Goal: Find specific page/section: Find specific page/section

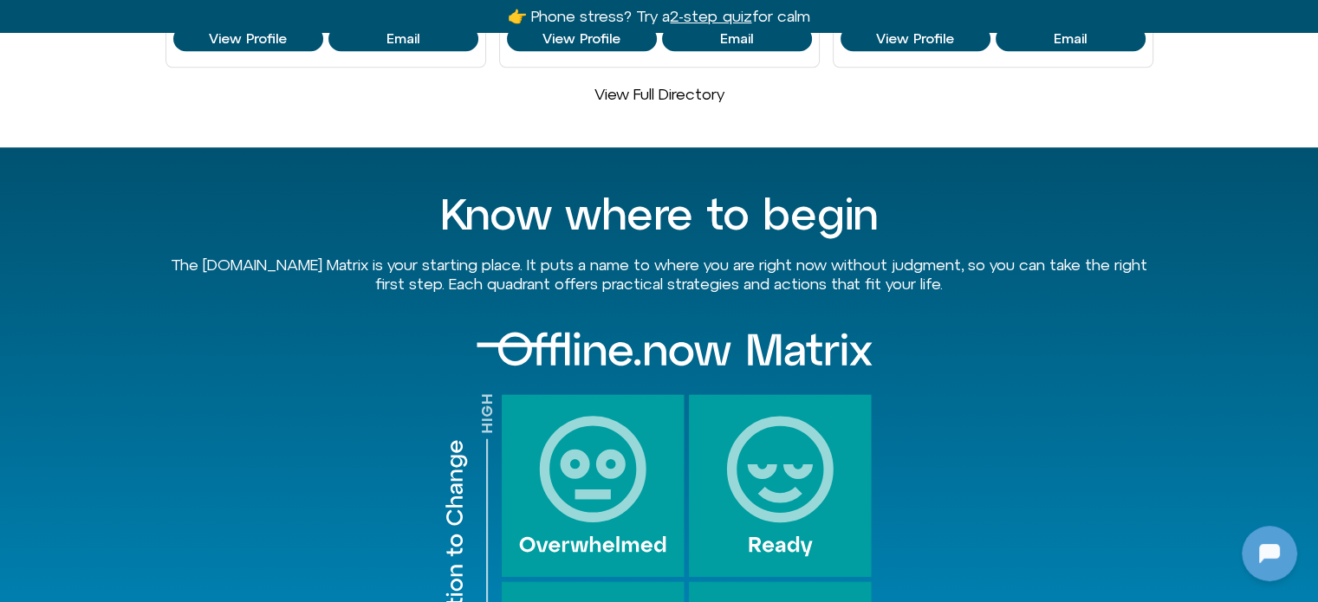
scroll to position [1560, 0]
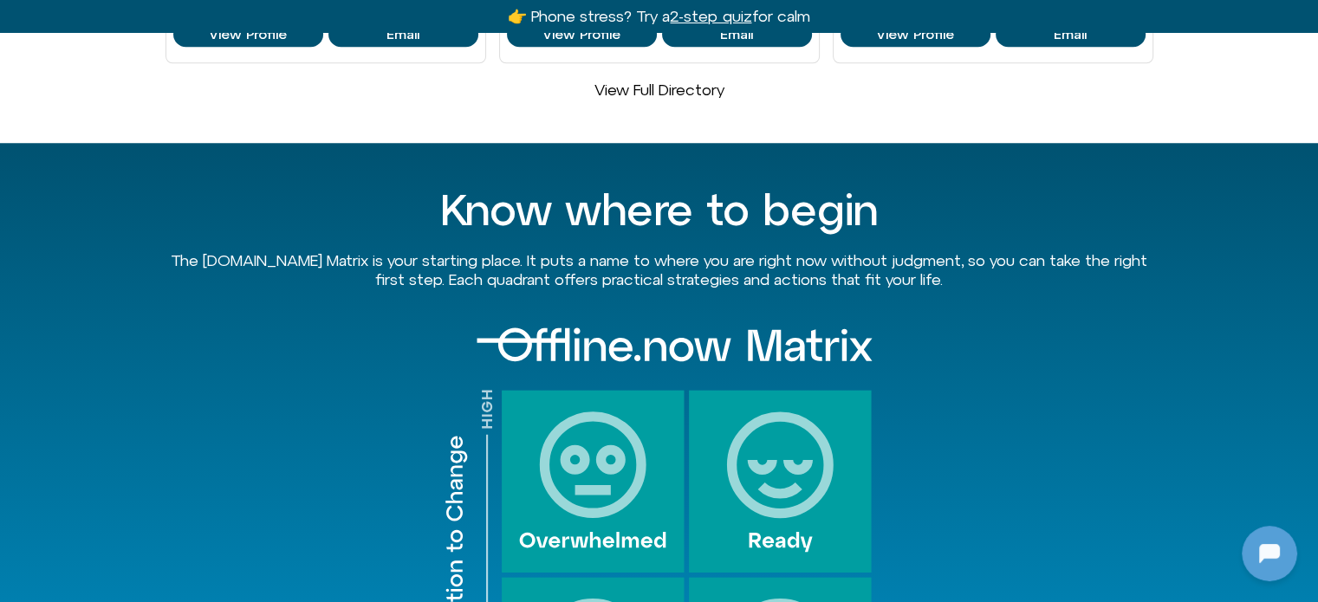
click at [302, 220] on div "Know where to begin The Offline.now Matrix is your starting place. It puts a na…" at bounding box center [660, 518] width 988 height 750
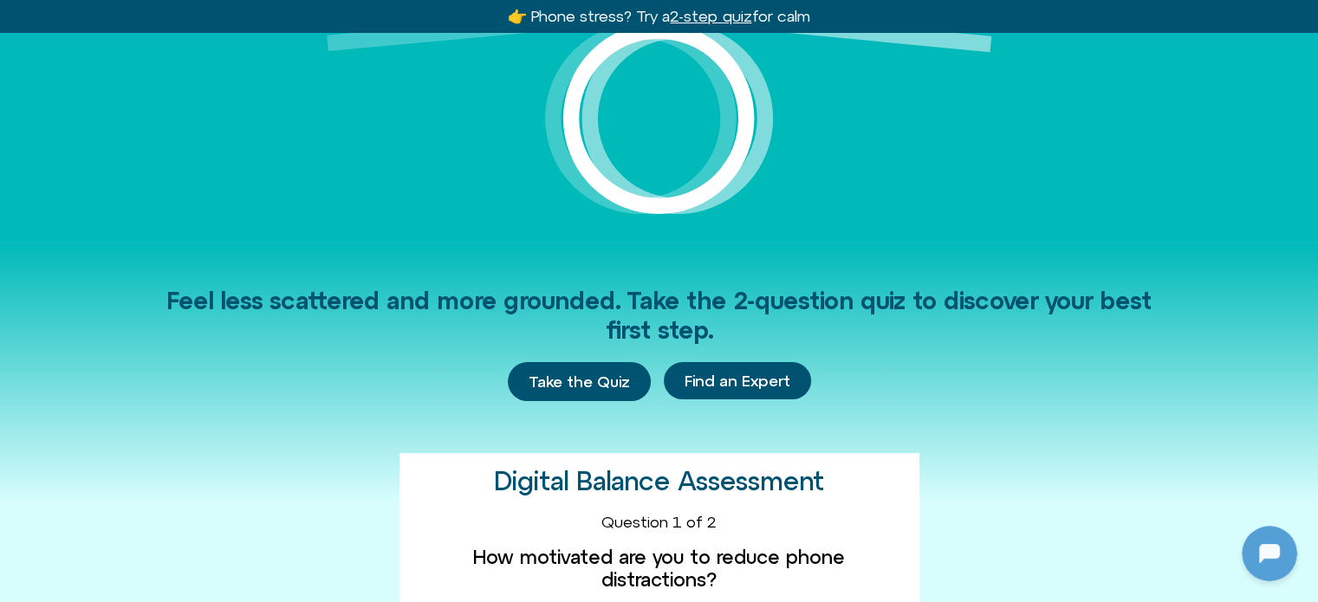
scroll to position [0, 0]
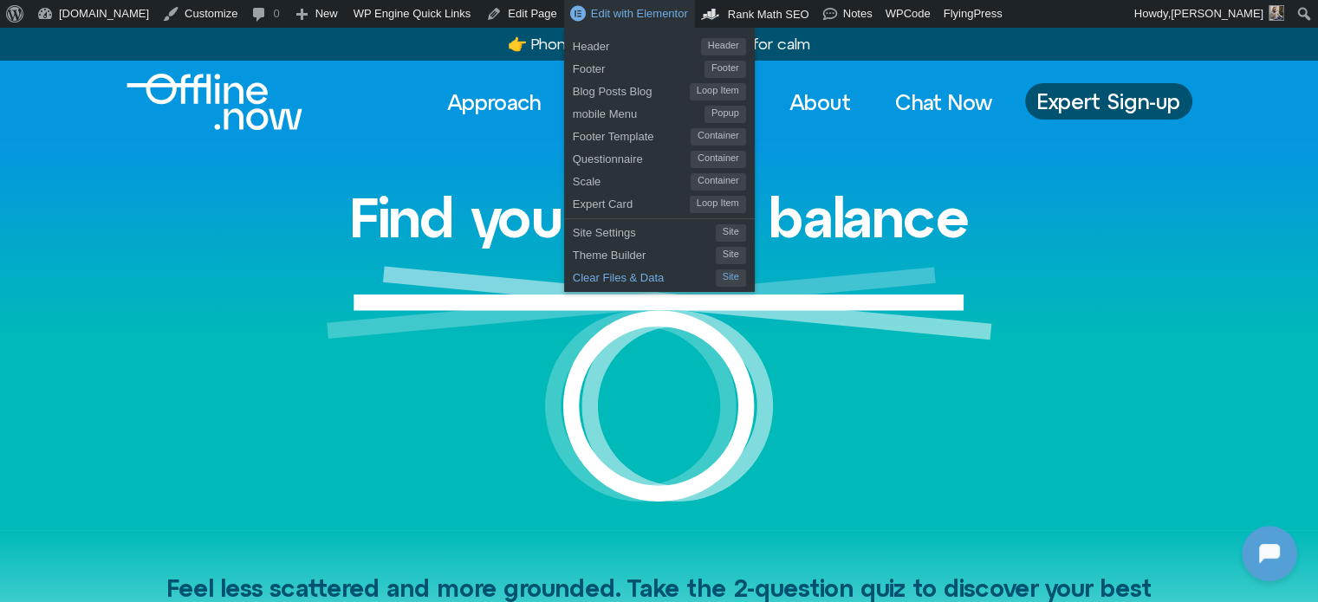
click at [573, 274] on span "Clear Files & Data" at bounding box center [644, 275] width 143 height 23
click at [573, 275] on span "Clear Files & Data" at bounding box center [644, 275] width 143 height 23
